Goal: Find specific page/section: Find specific page/section

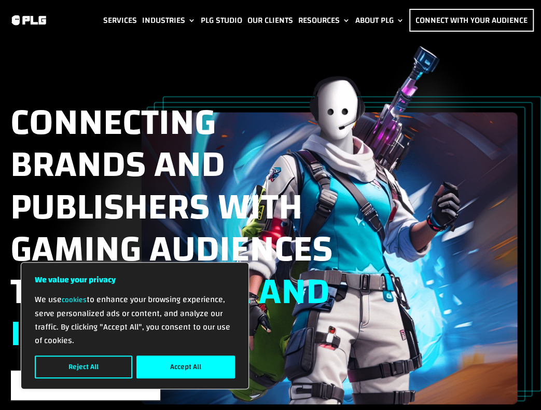
click at [147, 22] on link "Industries" at bounding box center [168, 20] width 53 height 23
click at [191, 360] on button "Accept All" at bounding box center [185, 366] width 98 height 23
